Goal: Information Seeking & Learning: Learn about a topic

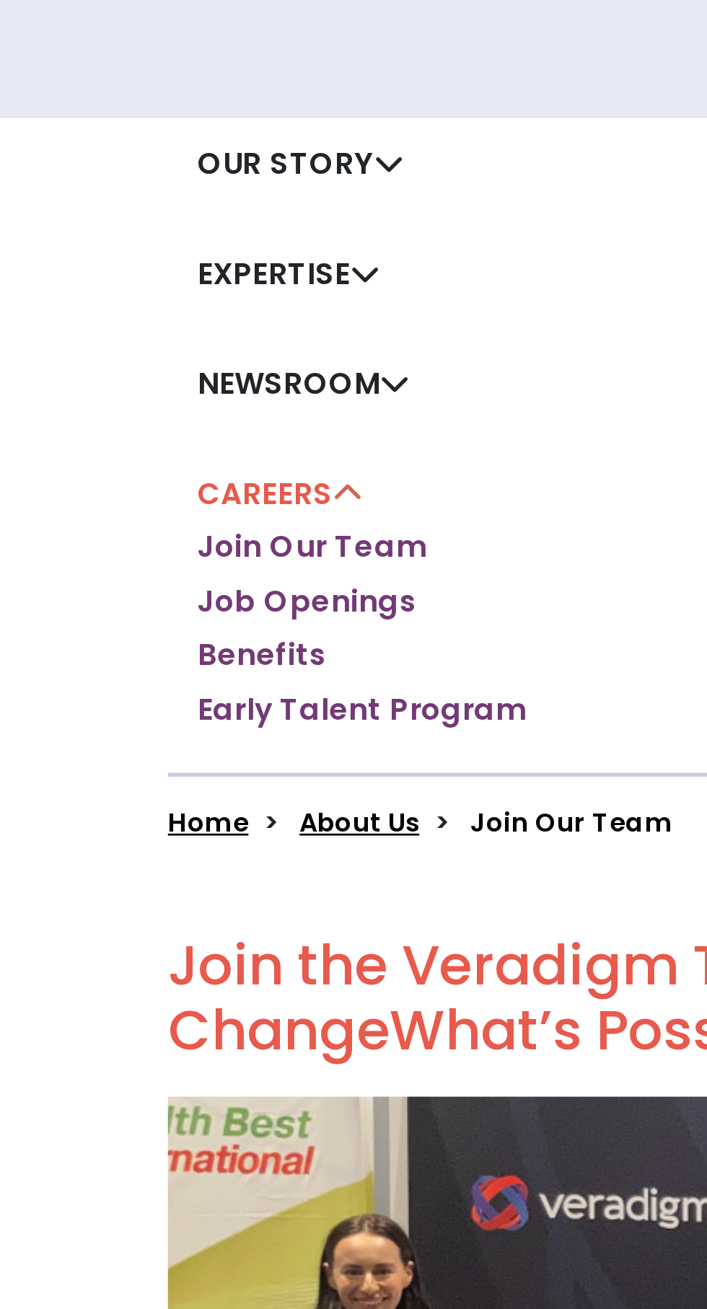
click at [125, 449] on link "Job Openings" at bounding box center [155, 445] width 81 height 14
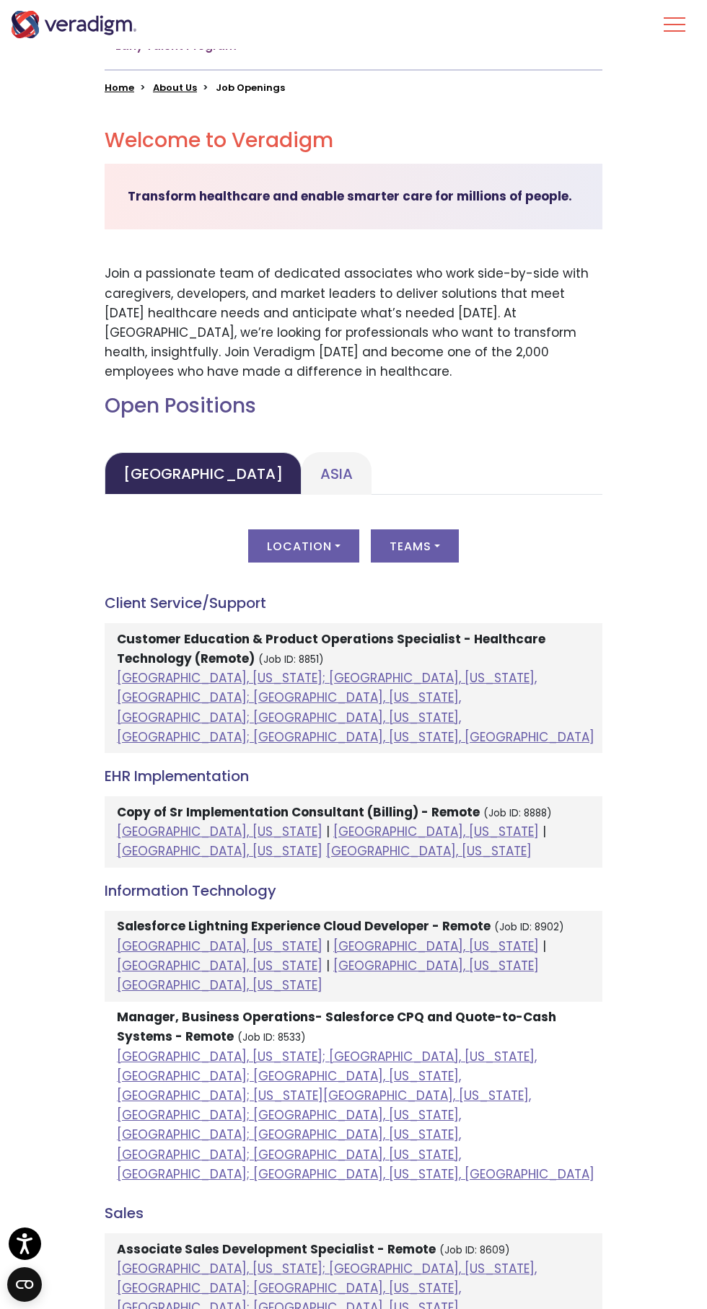
scroll to position [456, 0]
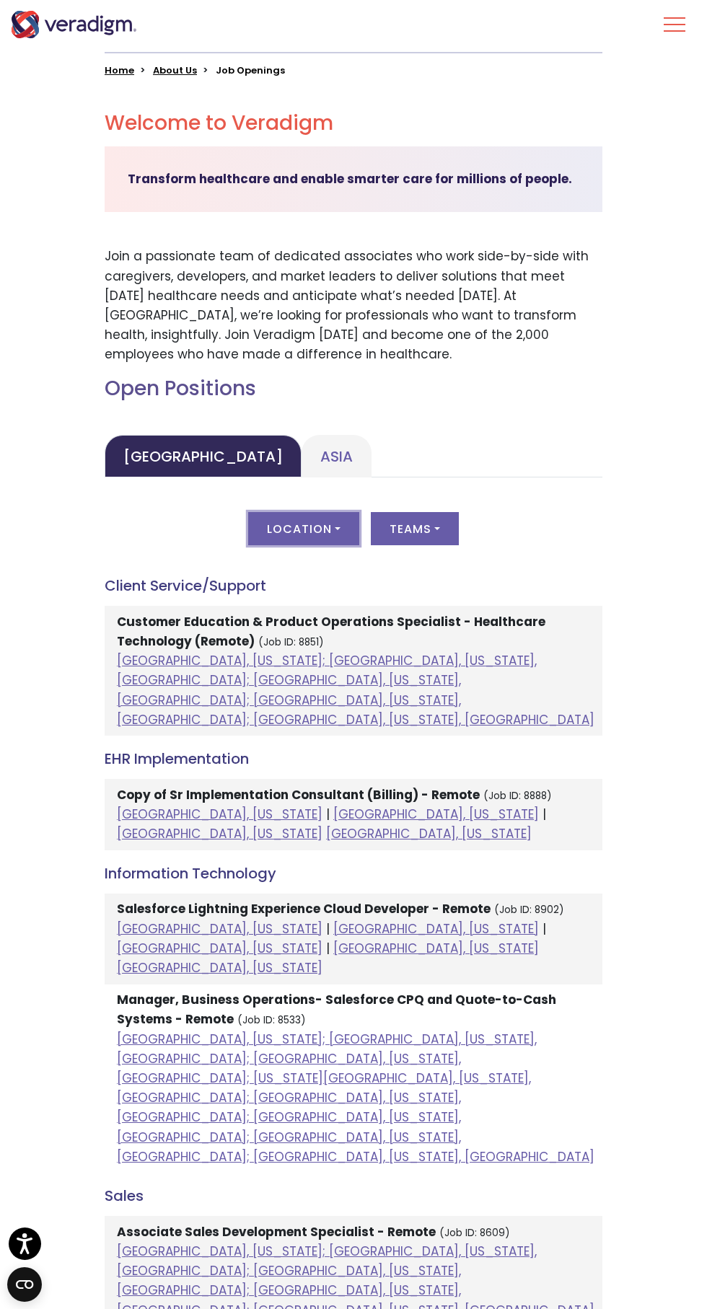
click at [275, 534] on button "Location" at bounding box center [303, 528] width 111 height 33
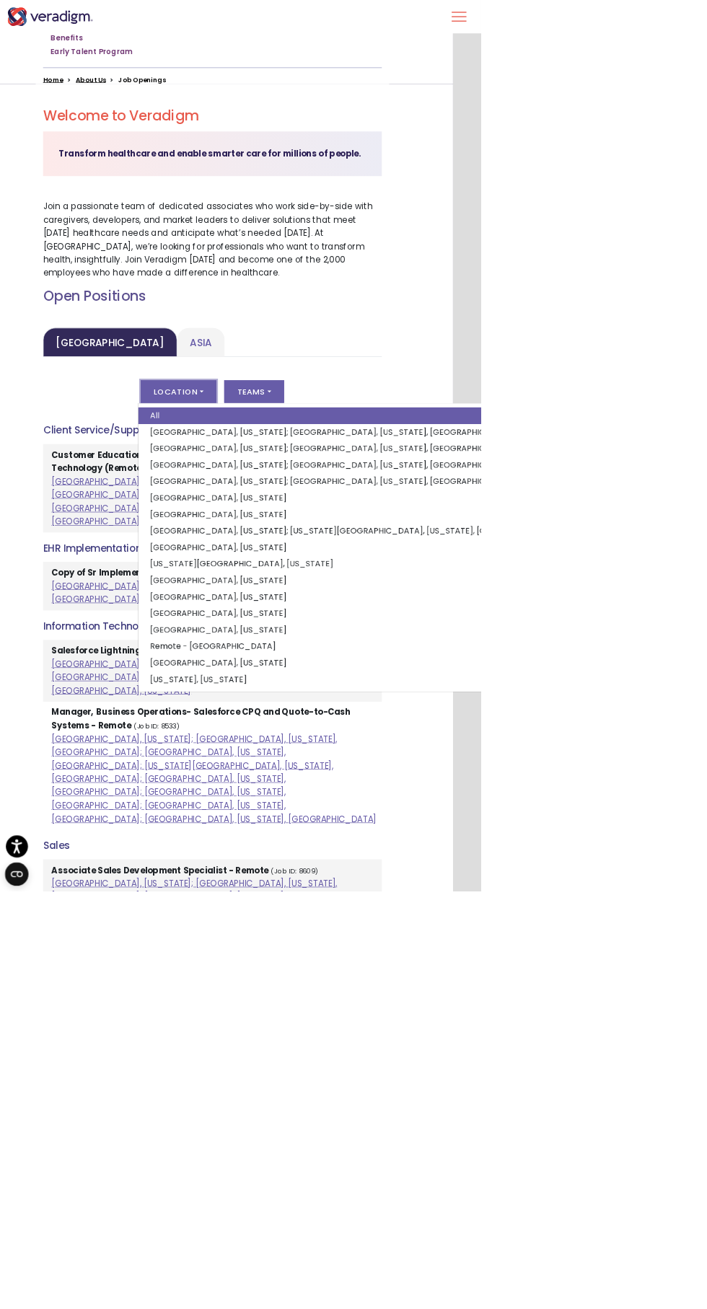
scroll to position [409, 33]
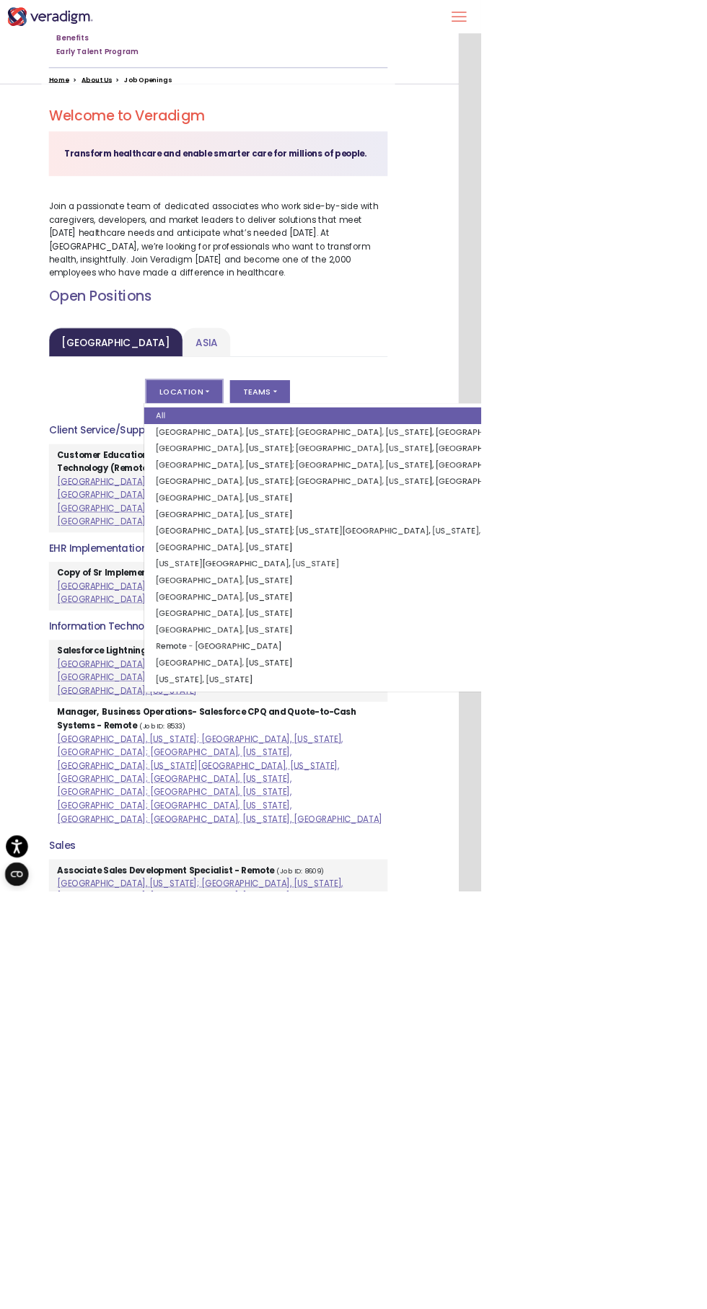
click at [673, 900] on html "Accessibility Screen-Reader Guide, Feedback, and Issue Reporting | New window T…" at bounding box center [320, 245] width 707 height 1309
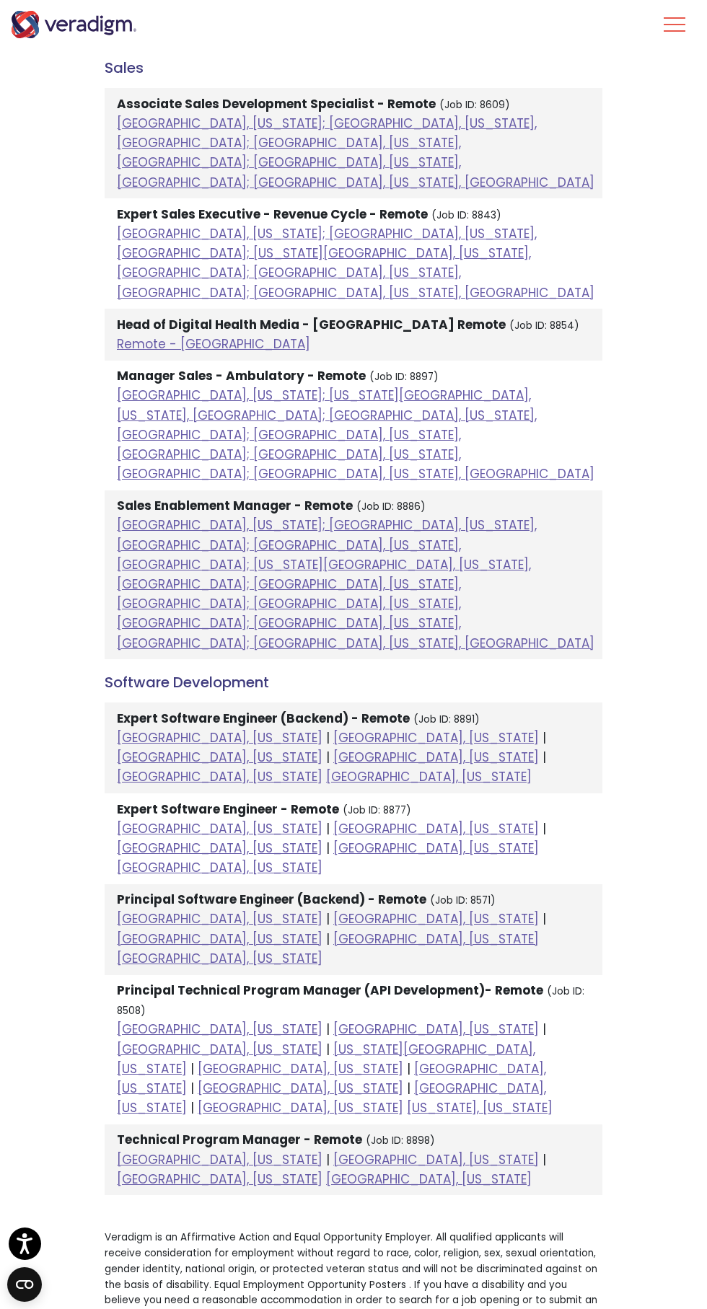
scroll to position [1688, 0]
